Goal: Communication & Community: Ask a question

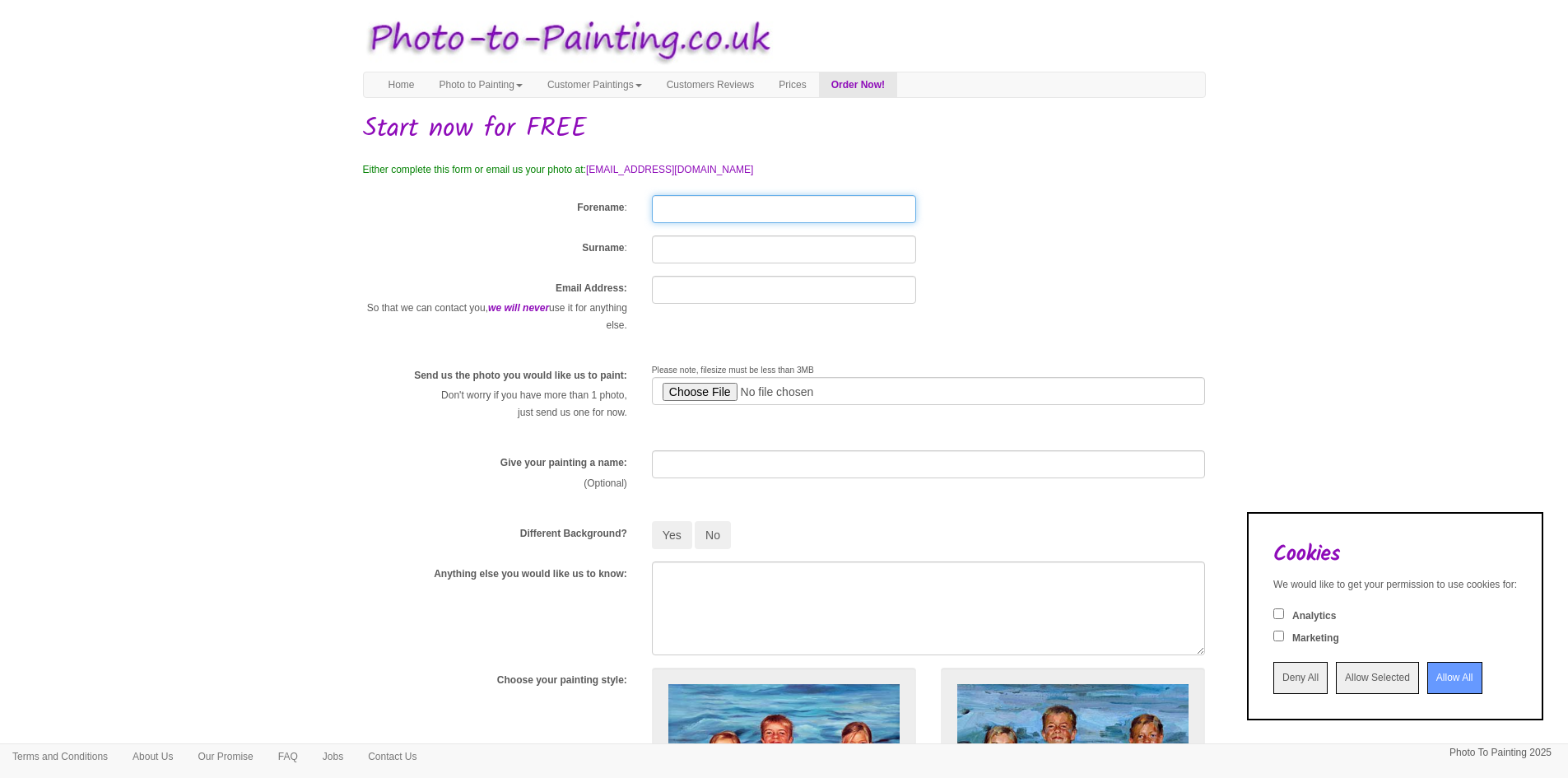
click at [701, 206] on input "Forename" at bounding box center [784, 209] width 264 height 28
type input "[PERSON_NAME]"
type input "[PERSON_NAME][EMAIL_ADDRESS][DOMAIN_NAME]"
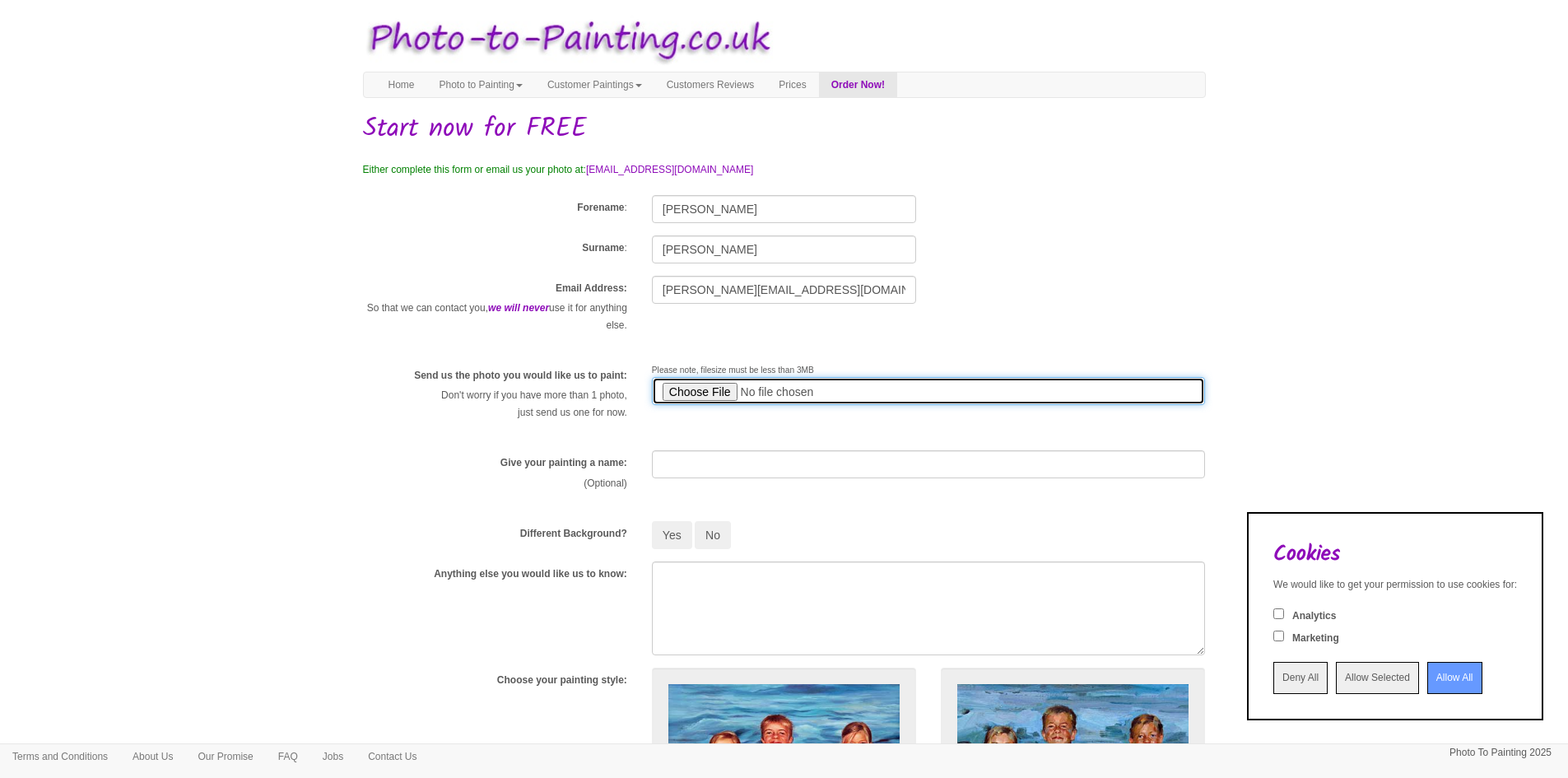
click at [702, 394] on input "file" at bounding box center [929, 390] width 554 height 28
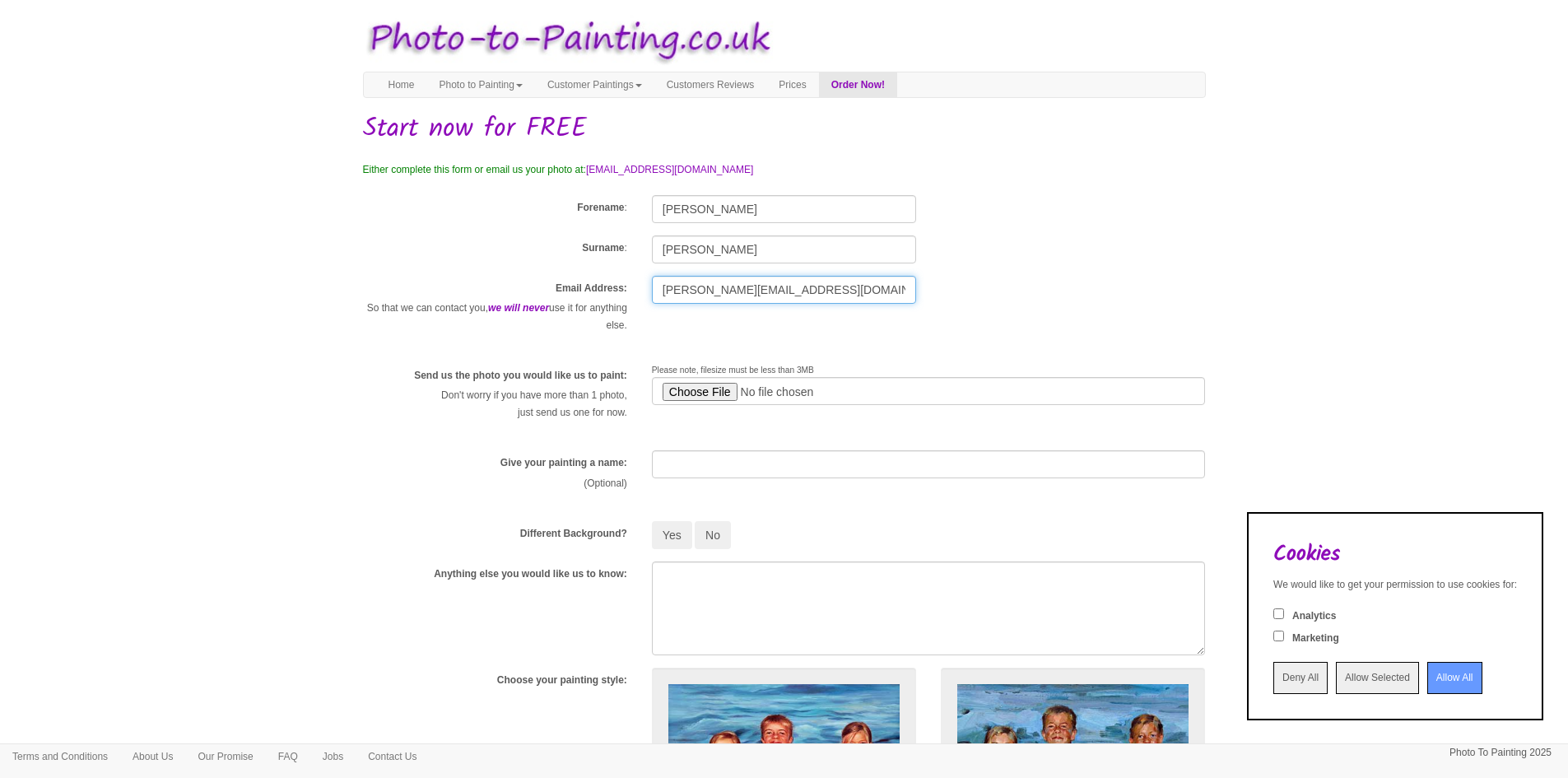
drag, startPoint x: 866, startPoint y: 291, endPoint x: 523, endPoint y: 267, distance: 343.8
drag, startPoint x: 708, startPoint y: 251, endPoint x: 621, endPoint y: 237, distance: 88.1
click at [621, 237] on div "Surname : [PERSON_NAME]" at bounding box center [784, 249] width 868 height 28
drag, startPoint x: 722, startPoint y: 205, endPoint x: 584, endPoint y: 201, distance: 138.1
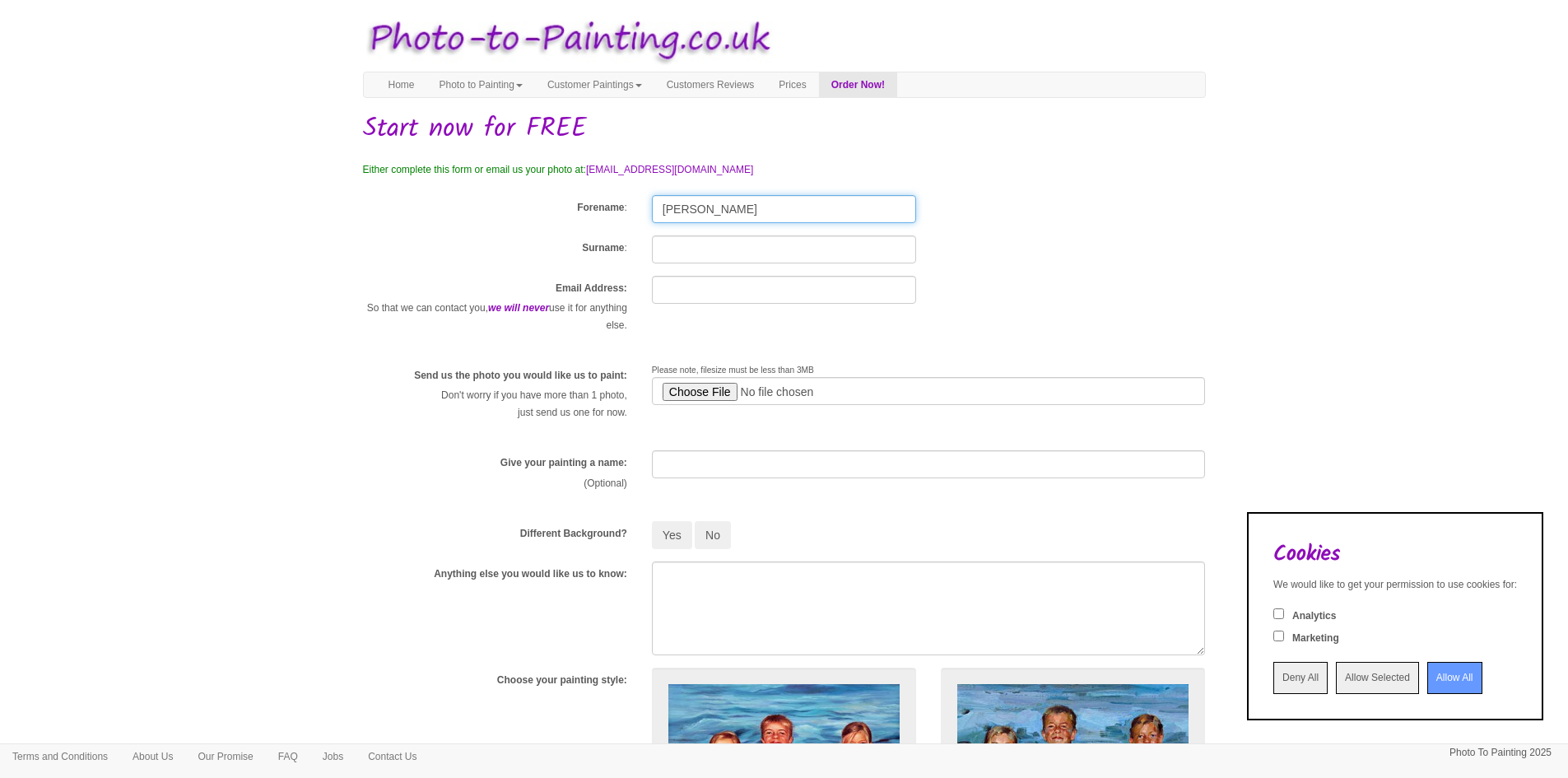
click at [584, 201] on div "Forename : [PERSON_NAME]" at bounding box center [784, 209] width 868 height 28
